Goal: Information Seeking & Learning: Learn about a topic

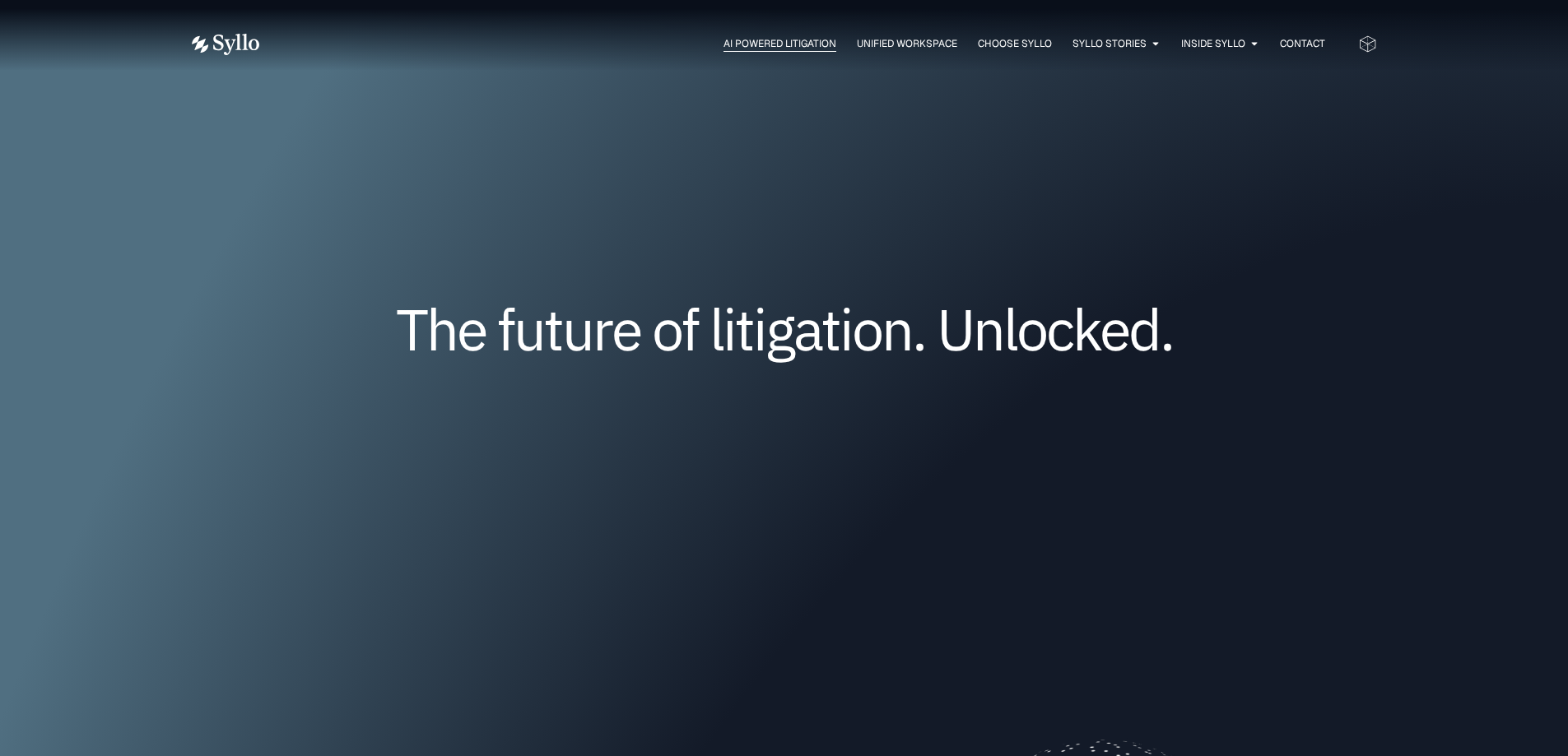
click at [725, 48] on span "AI Powered Litigation" at bounding box center [780, 43] width 113 height 15
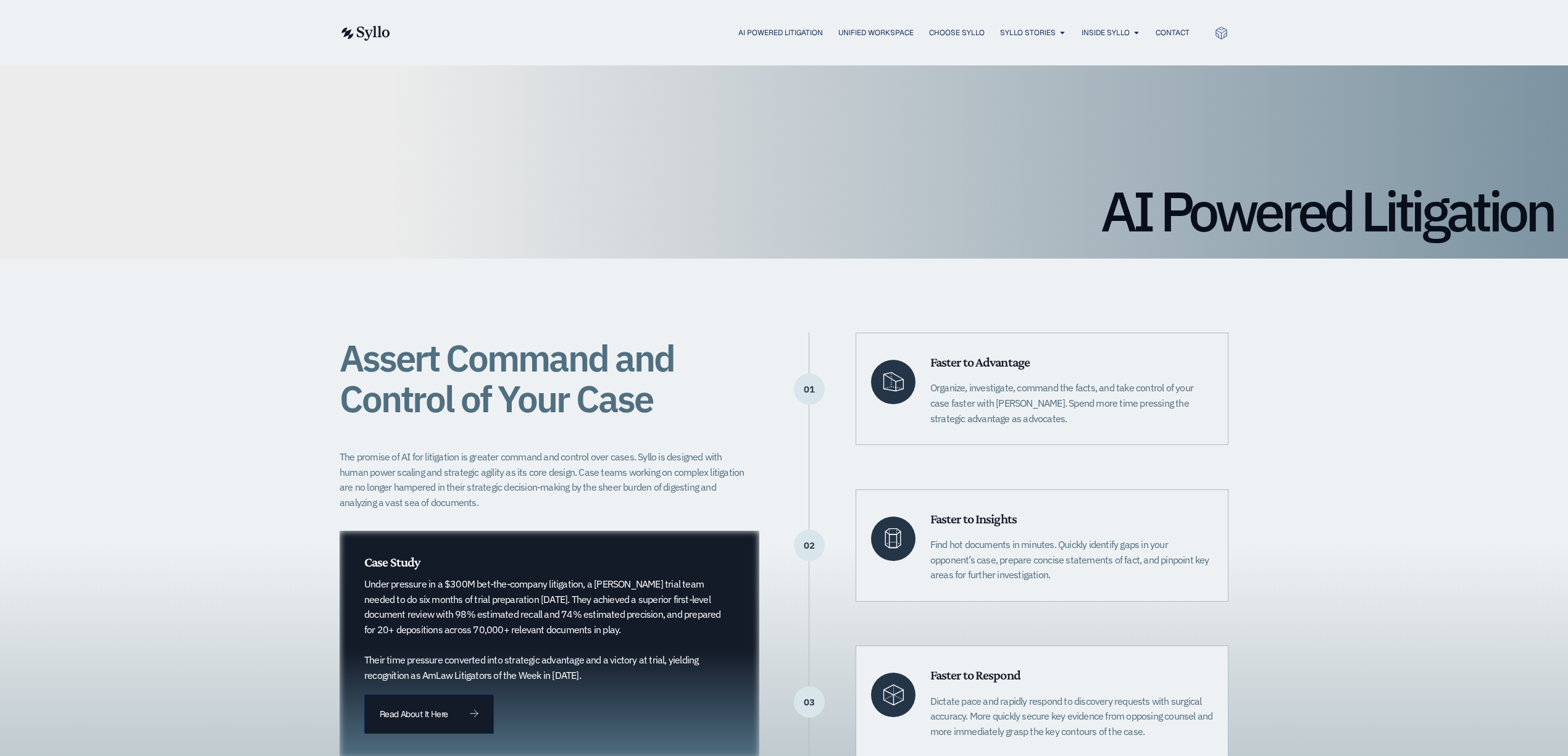
click at [347, 28] on img at bounding box center [364, 33] width 50 height 15
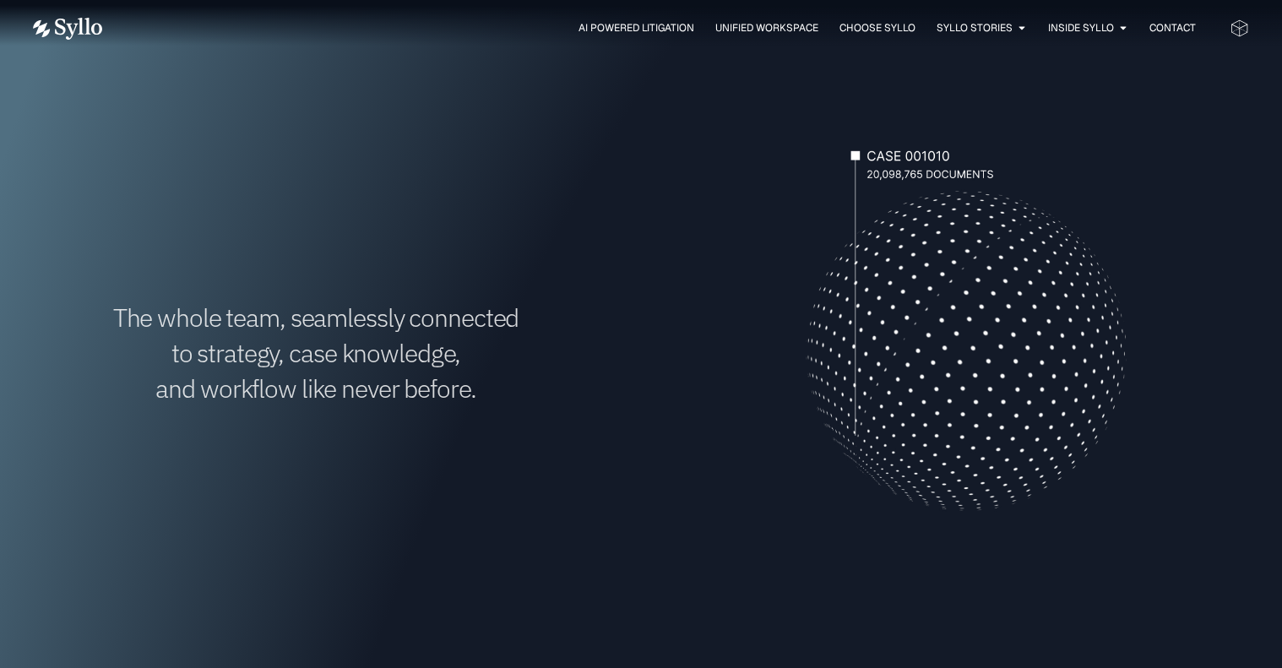
scroll to position [576, 0]
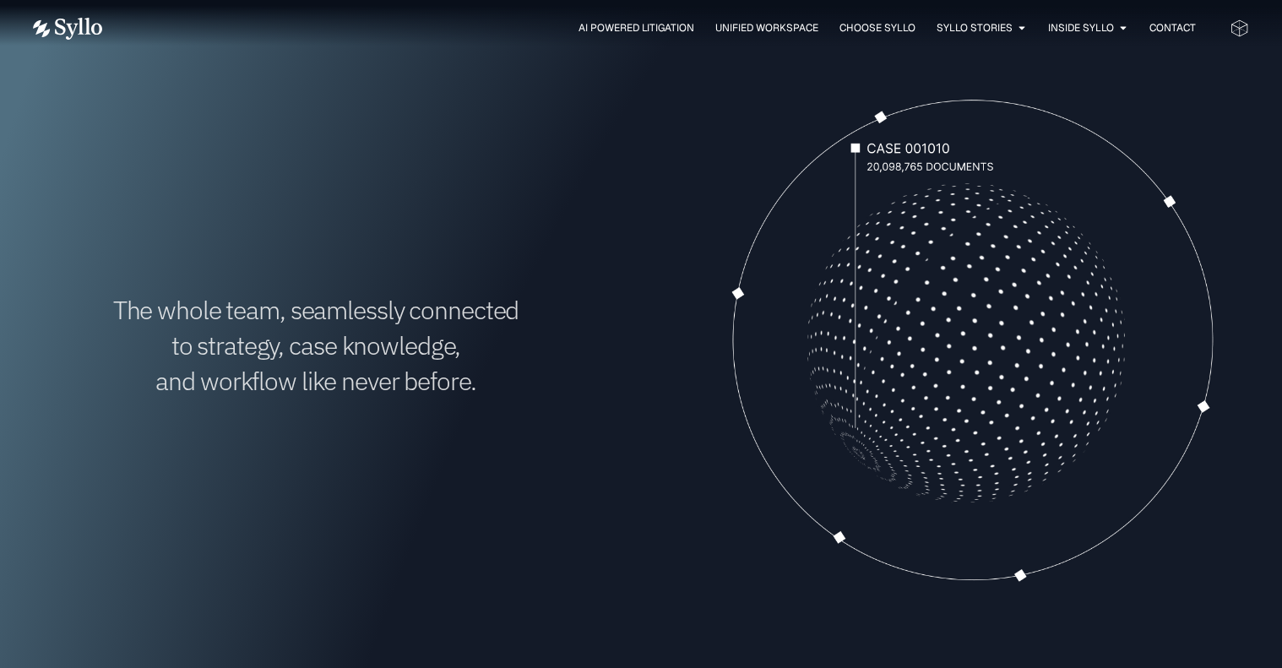
click at [604, 562] on div "The whole team, seamlessly connected to strategy, case knowledge, and workflow …" at bounding box center [641, 345] width 1216 height 571
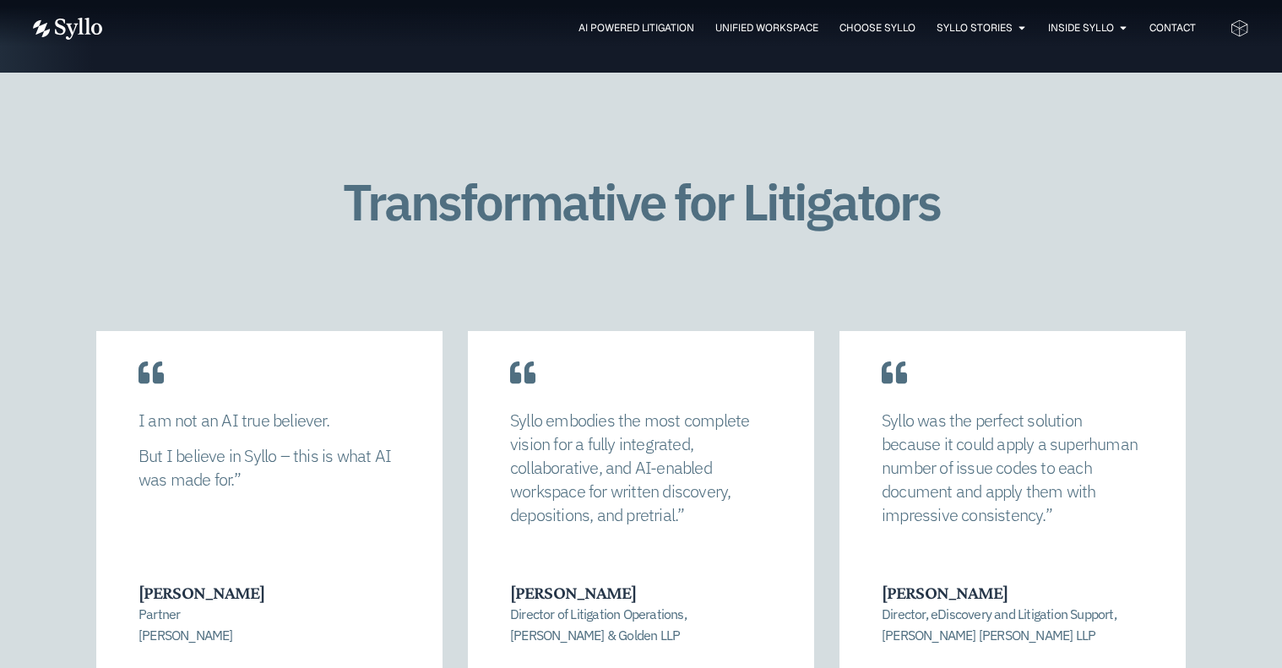
scroll to position [3386, 0]
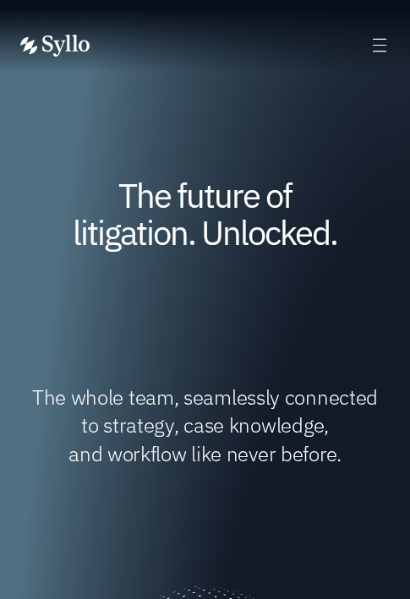
click at [366, 37] on div "AI Powered Litigation Unified Workspace Choose Syllo Syllo Stories Close Syllo …" at bounding box center [204, 45] width 369 height 23
click at [383, 52] on icon at bounding box center [379, 44] width 19 height 19
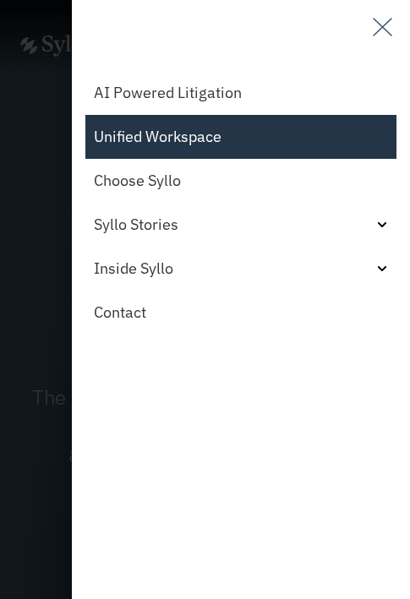
click at [137, 138] on link "Unified Workspace" at bounding box center [240, 137] width 311 height 44
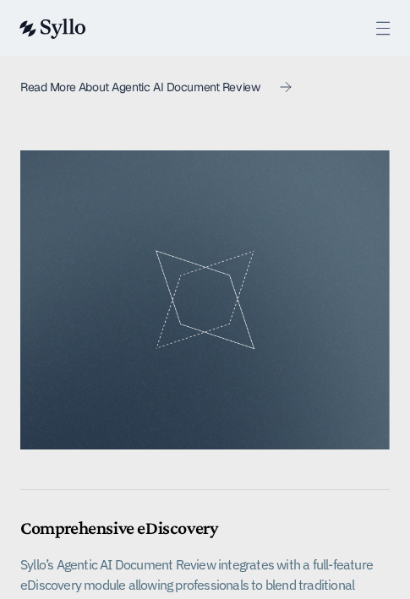
scroll to position [1662, 0]
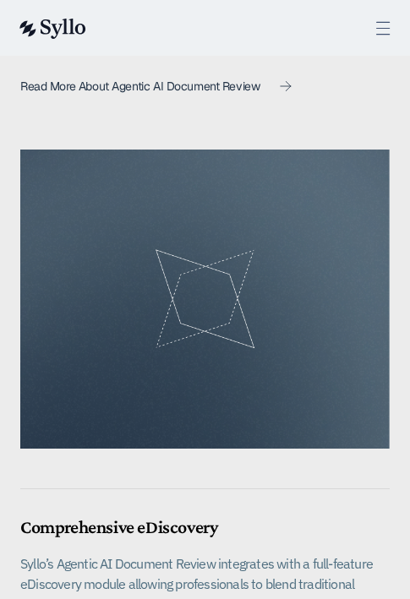
click at [383, 28] on icon at bounding box center [383, 28] width 13 height 12
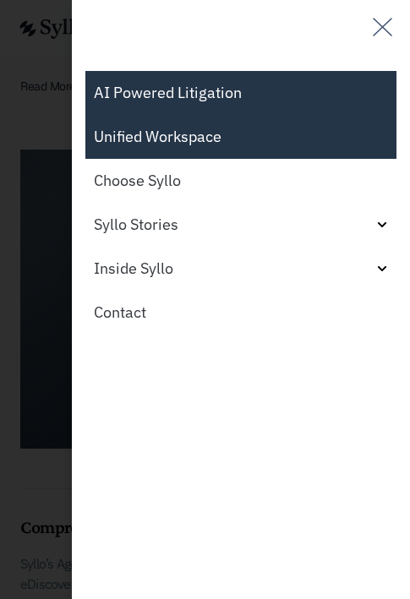
click at [139, 97] on link "AI Powered Litigation" at bounding box center [240, 93] width 311 height 44
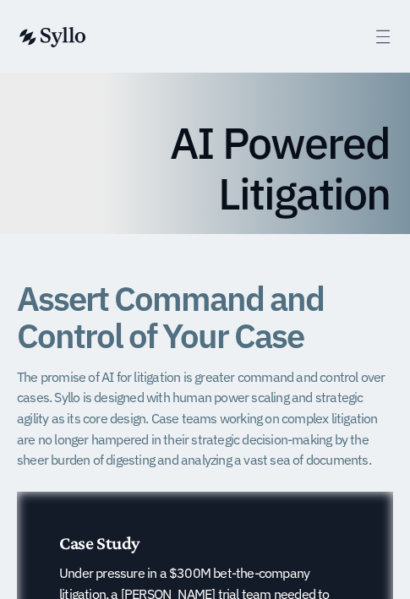
click at [386, 47] on div at bounding box center [382, 39] width 19 height 24
click at [387, 38] on icon at bounding box center [382, 36] width 19 height 19
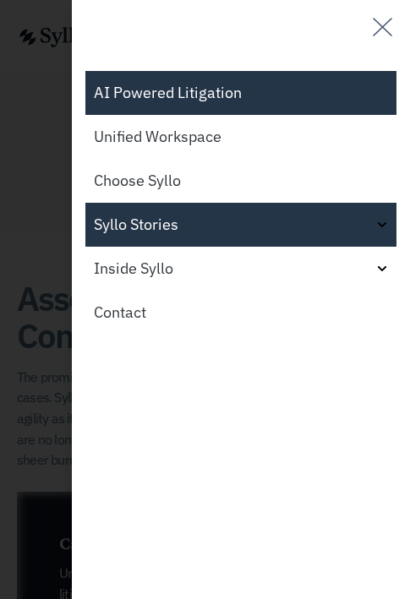
click at [225, 225] on link "Syllo Stories" at bounding box center [240, 225] width 311 height 44
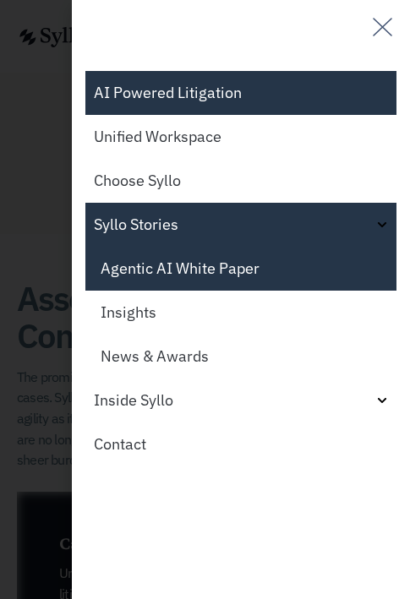
click at [210, 266] on link "Agentic AI White Paper" at bounding box center [240, 269] width 311 height 44
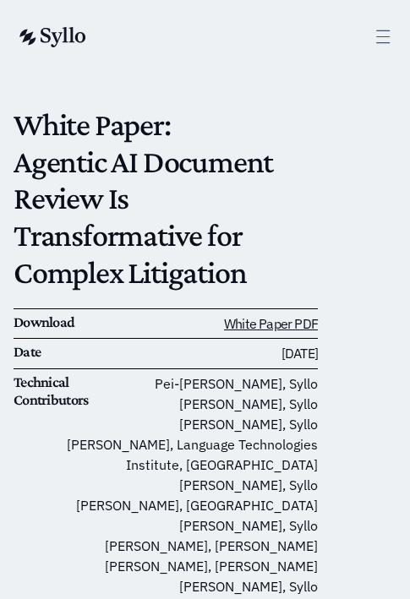
click at [379, 35] on icon at bounding box center [382, 36] width 19 height 19
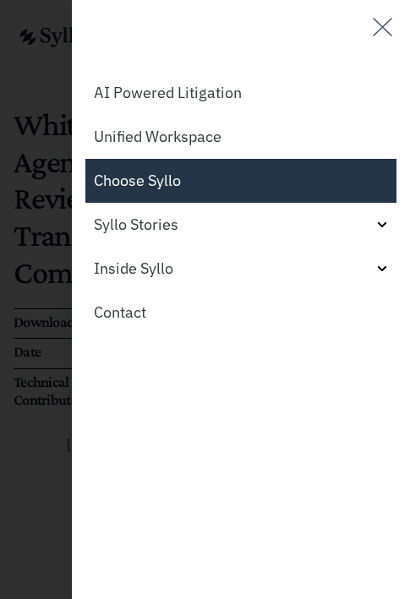
click at [236, 187] on link "Choose Syllo" at bounding box center [240, 181] width 311 height 44
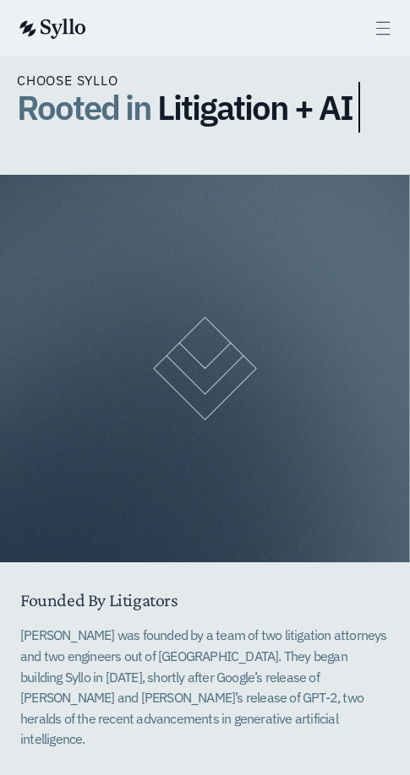
scroll to position [170, 0]
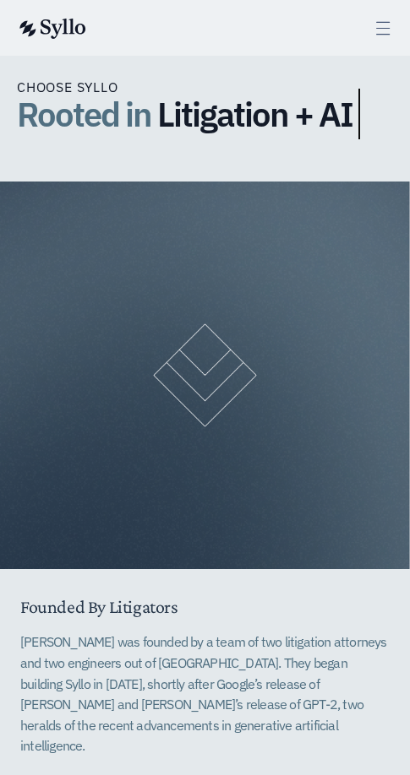
click at [390, 567] on div at bounding box center [205, 376] width 410 height 388
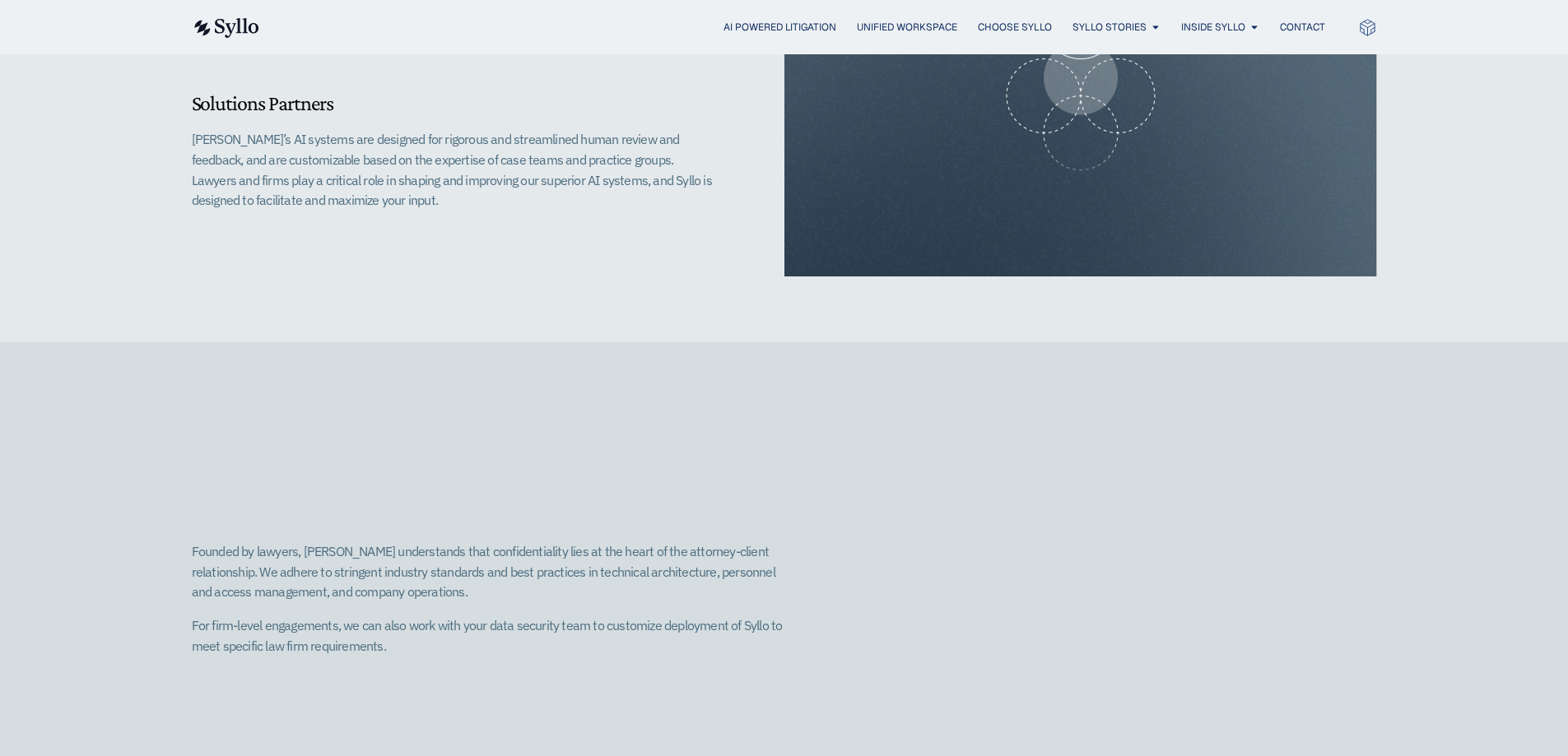
scroll to position [1745, 0]
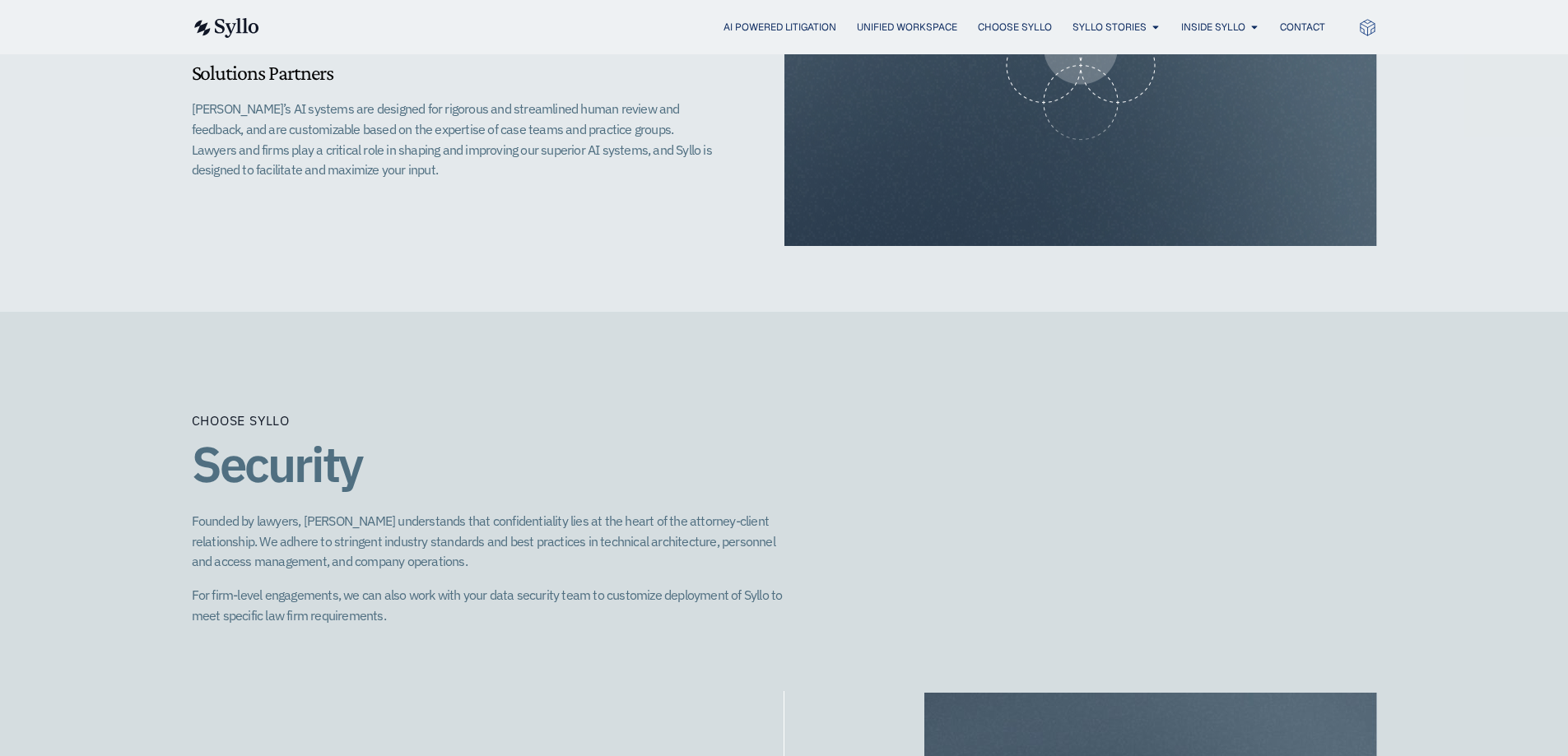
drag, startPoint x: 1154, startPoint y: 568, endPoint x: 788, endPoint y: 39, distance: 643.3
click at [399, 39] on div "AI Powered Litigation Unified Workspace Choose Syllo Syllo Stories Close Syllo …" at bounding box center [784, 27] width 1185 height 55
click at [399, 30] on span "AI Powered Litigation" at bounding box center [780, 26] width 113 height 15
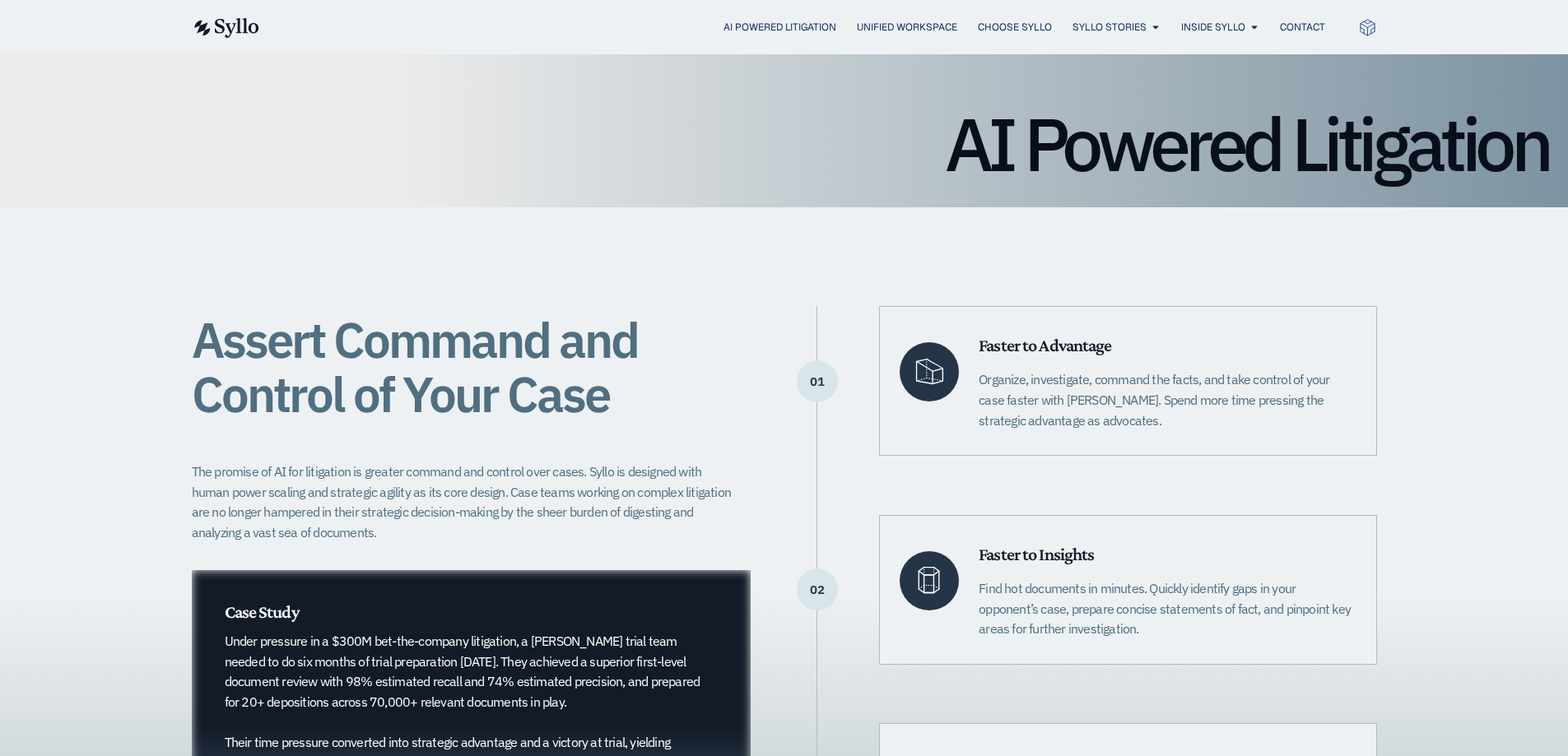
scroll to position [144, 0]
